Goal: Communication & Community: Answer question/provide support

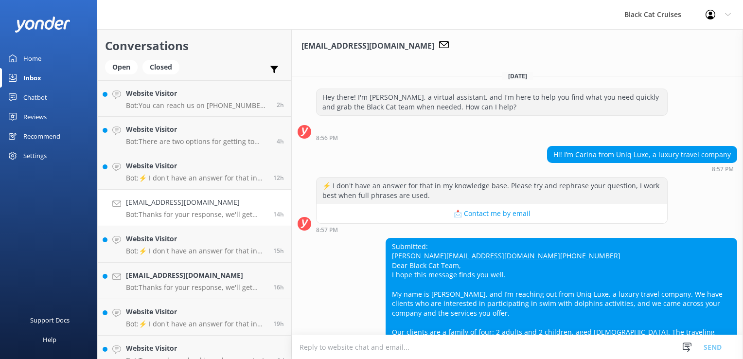
scroll to position [265, 0]
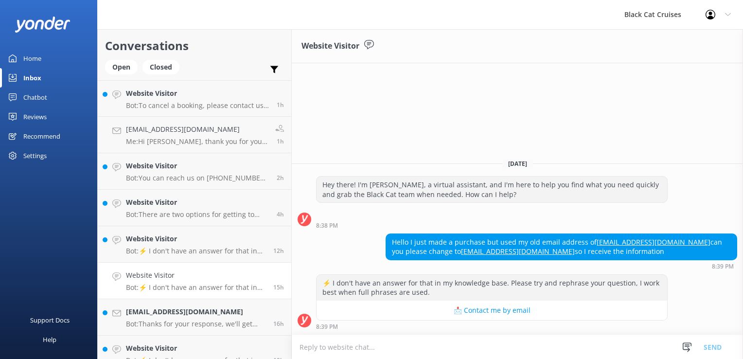
click at [312, 347] on textarea at bounding box center [517, 347] width 451 height 24
type textarea "H"
drag, startPoint x: 519, startPoint y: 254, endPoint x: 422, endPoint y: 258, distance: 97.3
click at [422, 258] on div "Hello I just made a purchase but used my old email address of [EMAIL_ADDRESS][D…" at bounding box center [561, 247] width 351 height 26
drag, startPoint x: 422, startPoint y: 258, endPoint x: 439, endPoint y: 252, distance: 17.7
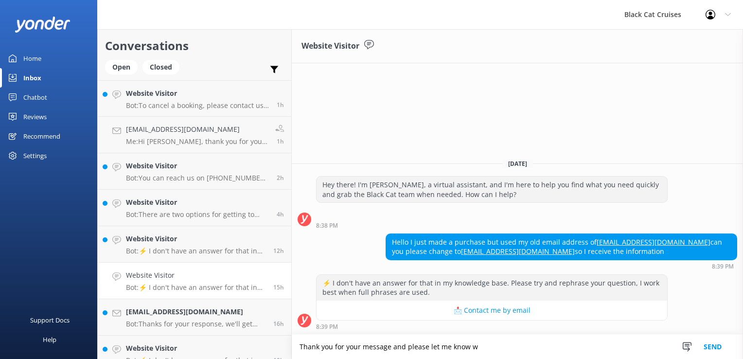
copy div "[EMAIL_ADDRESS][DOMAIN_NAME]"
click at [479, 346] on textarea "Thank you for your message and please let me know w" at bounding box center [517, 347] width 451 height 24
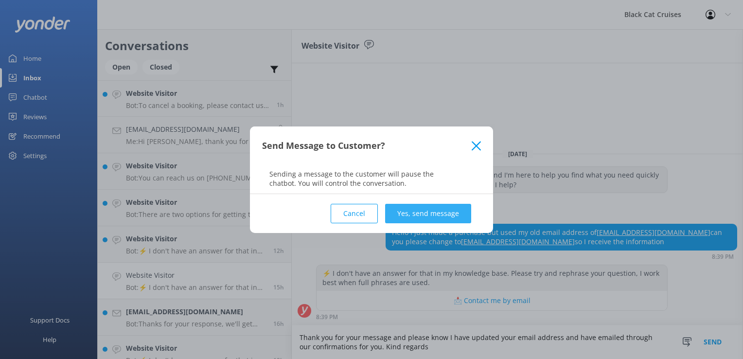
type textarea "Thank you for your message and please know I have updated your email address an…"
click at [422, 211] on button "Yes, send message" at bounding box center [428, 213] width 86 height 19
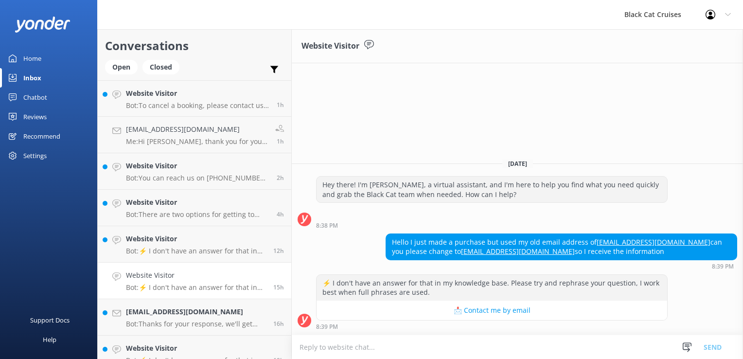
scroll to position [2, 0]
